Goal: Task Accomplishment & Management: Manage account settings

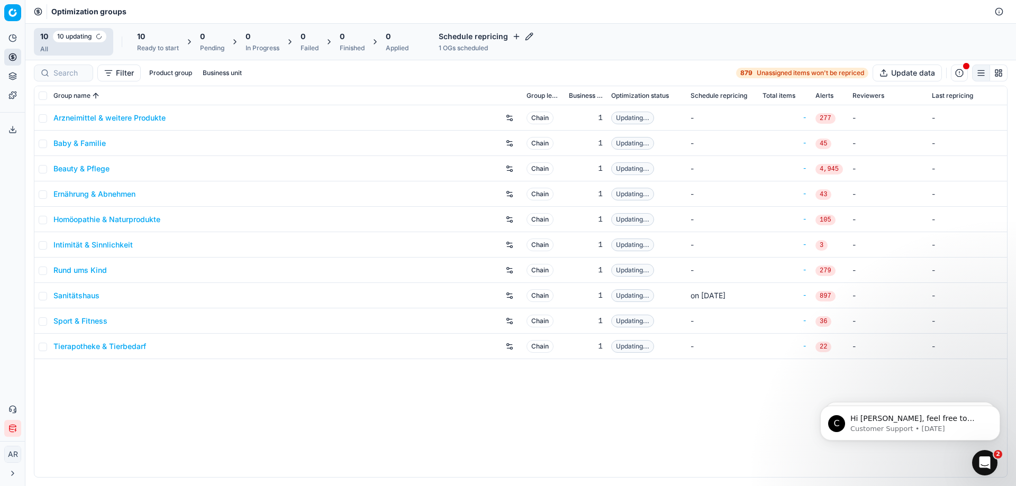
click at [136, 115] on link "Arzneimittel & weitere Produkte" at bounding box center [109, 118] width 112 height 11
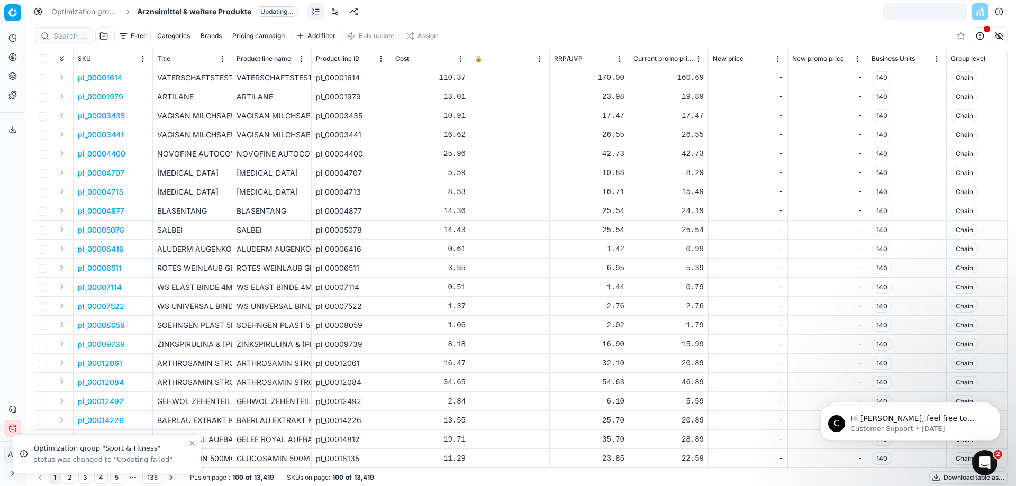
click at [68, 12] on link "Optimization groups" at bounding box center [85, 11] width 68 height 11
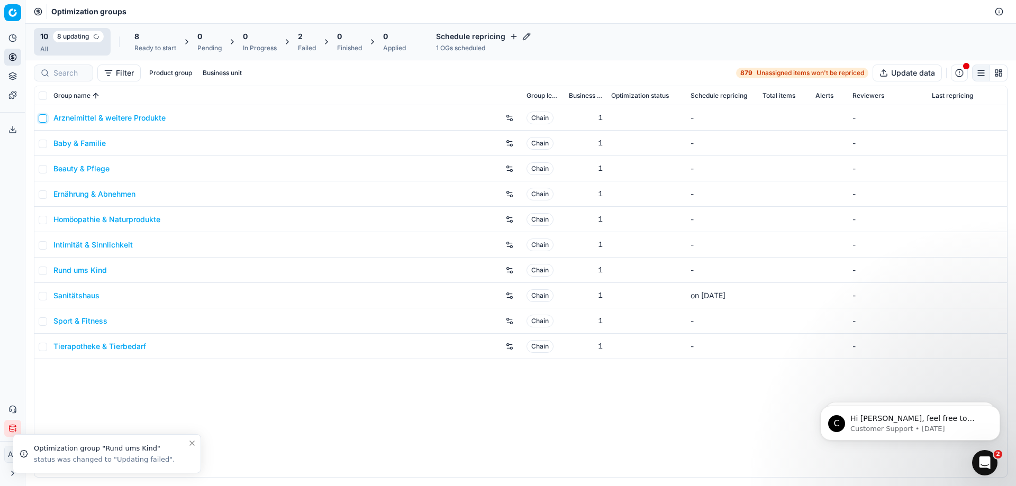
click at [43, 121] on input "checkbox" at bounding box center [43, 118] width 8 height 8
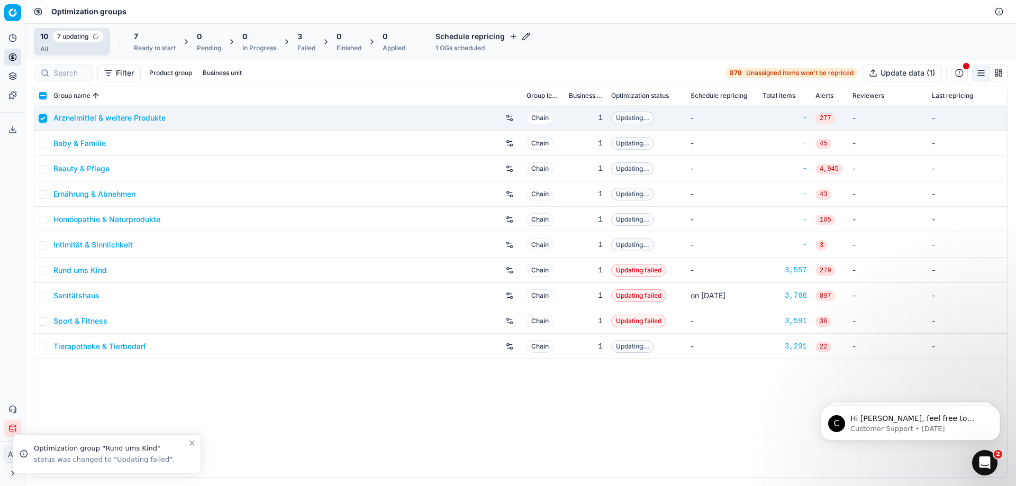
click at [43, 121] on input "checkbox" at bounding box center [43, 118] width 8 height 8
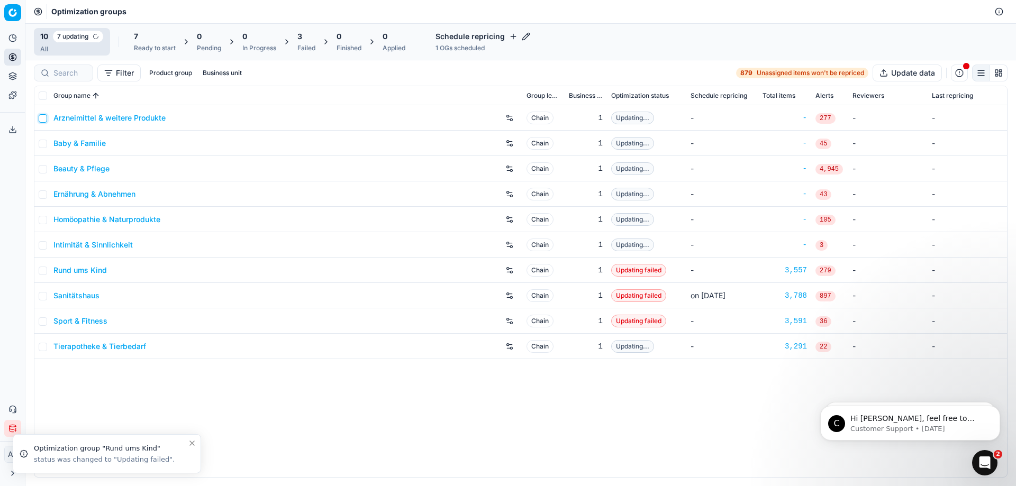
click at [43, 121] on input "checkbox" at bounding box center [43, 118] width 8 height 8
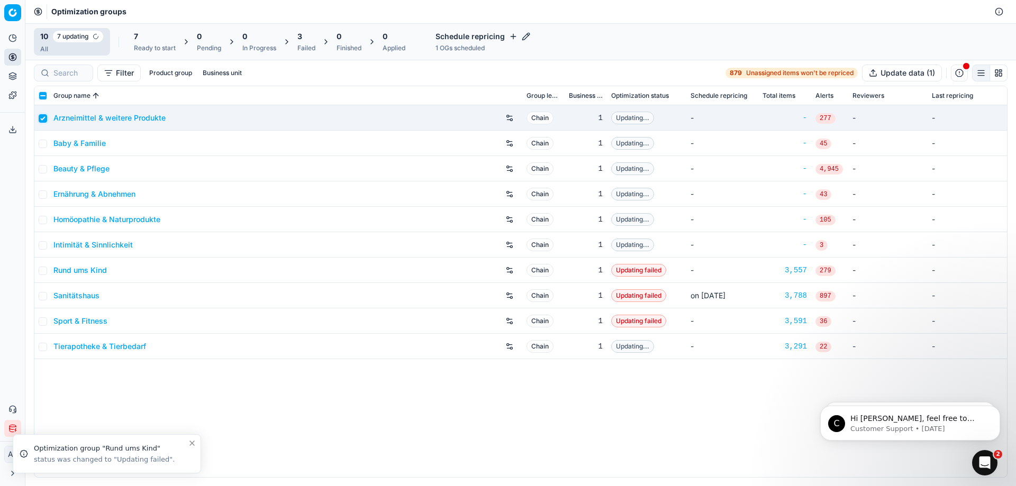
click at [43, 121] on input "checkbox" at bounding box center [43, 118] width 8 height 8
checkbox input "false"
